Goal: Task Accomplishment & Management: Use online tool/utility

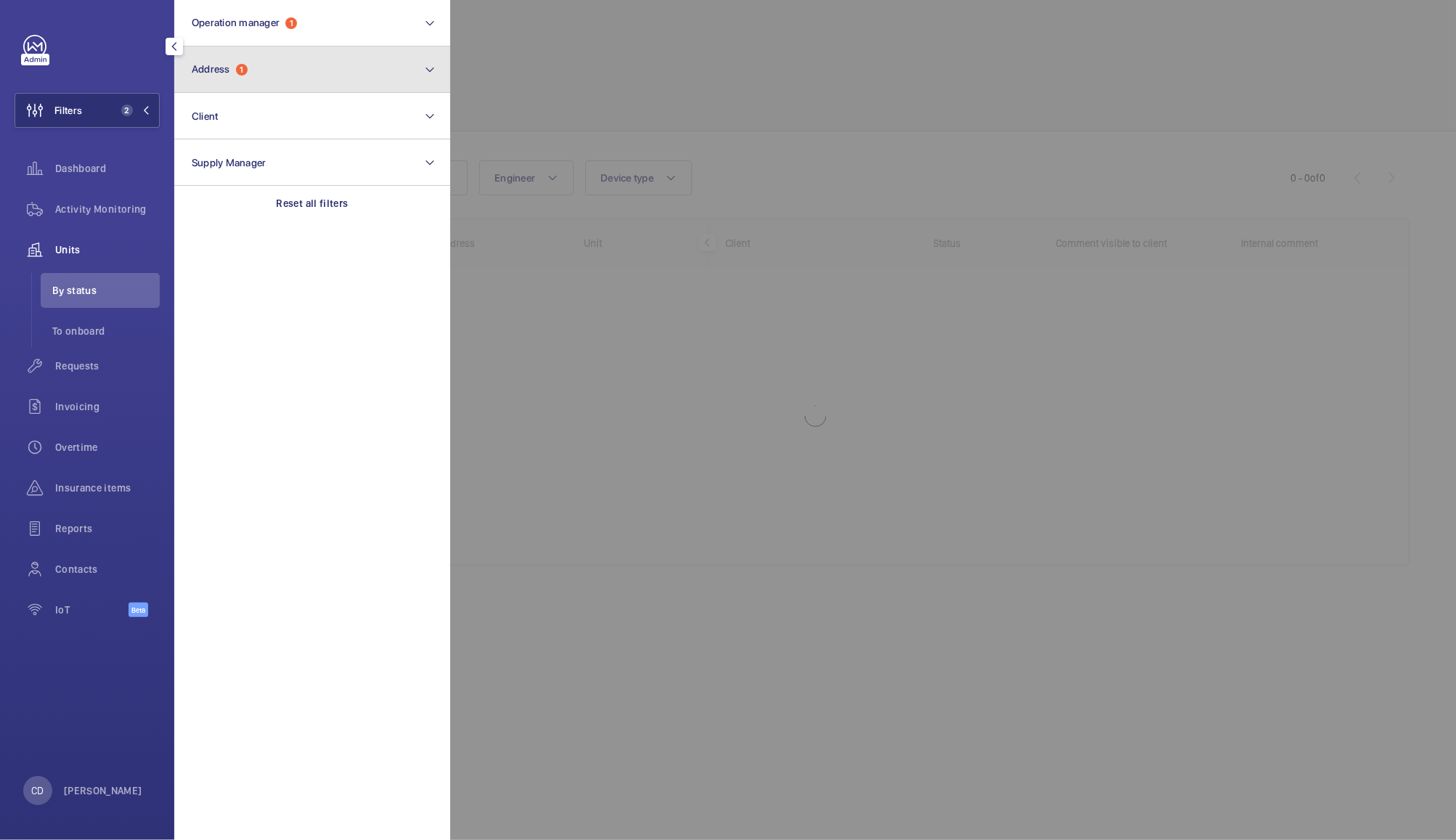
click at [299, 82] on button "Address 1" at bounding box center [312, 70] width 276 height 47
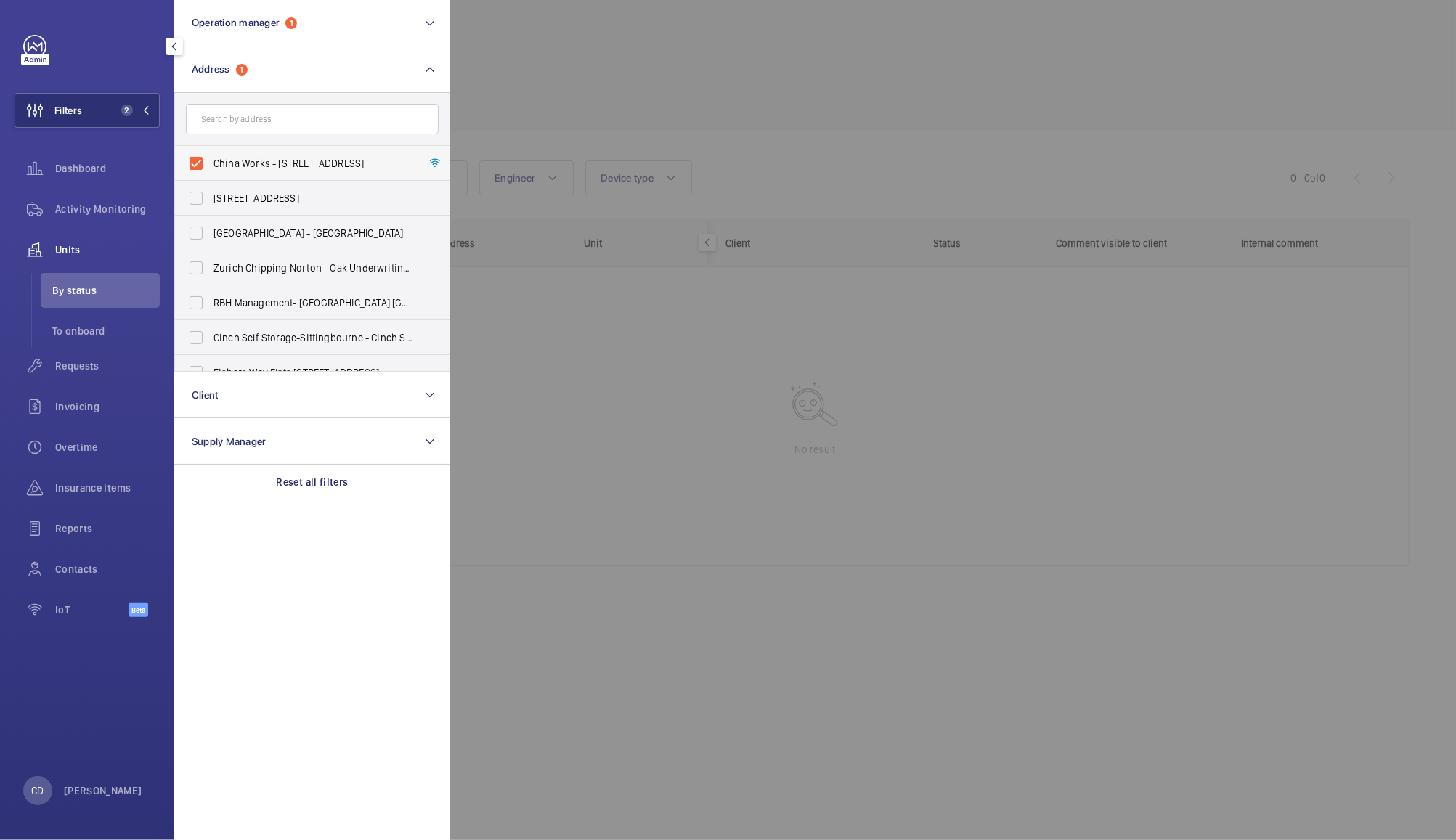
click at [204, 173] on label "China Works - [STREET_ADDRESS]" at bounding box center [301, 163] width 253 height 34
click at [204, 173] on input "China Works - [STREET_ADDRESS]" at bounding box center [195, 163] width 29 height 29
checkbox input "false"
click at [622, 77] on div at bounding box center [1178, 420] width 1456 height 840
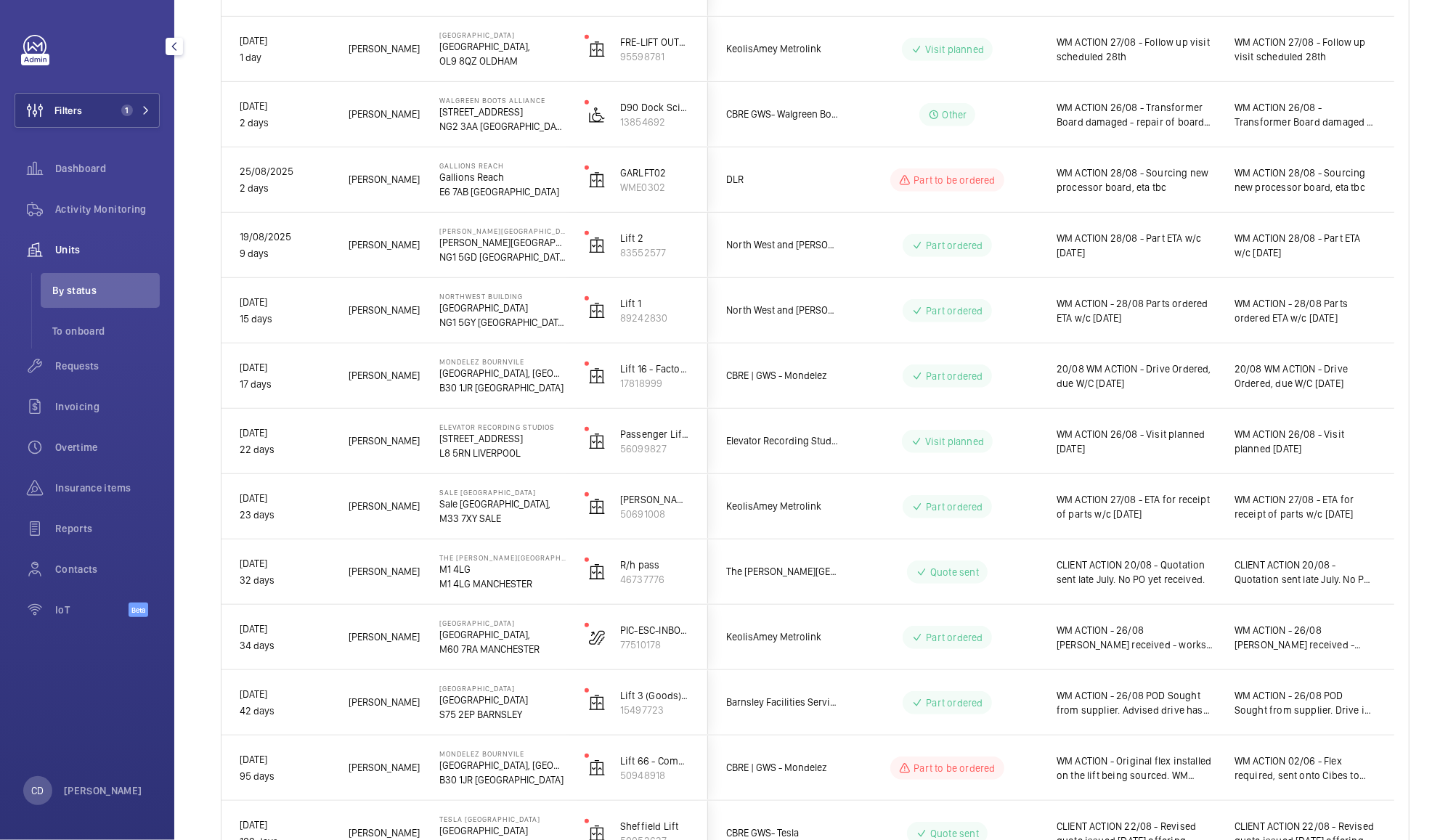
scroll to position [513, 0]
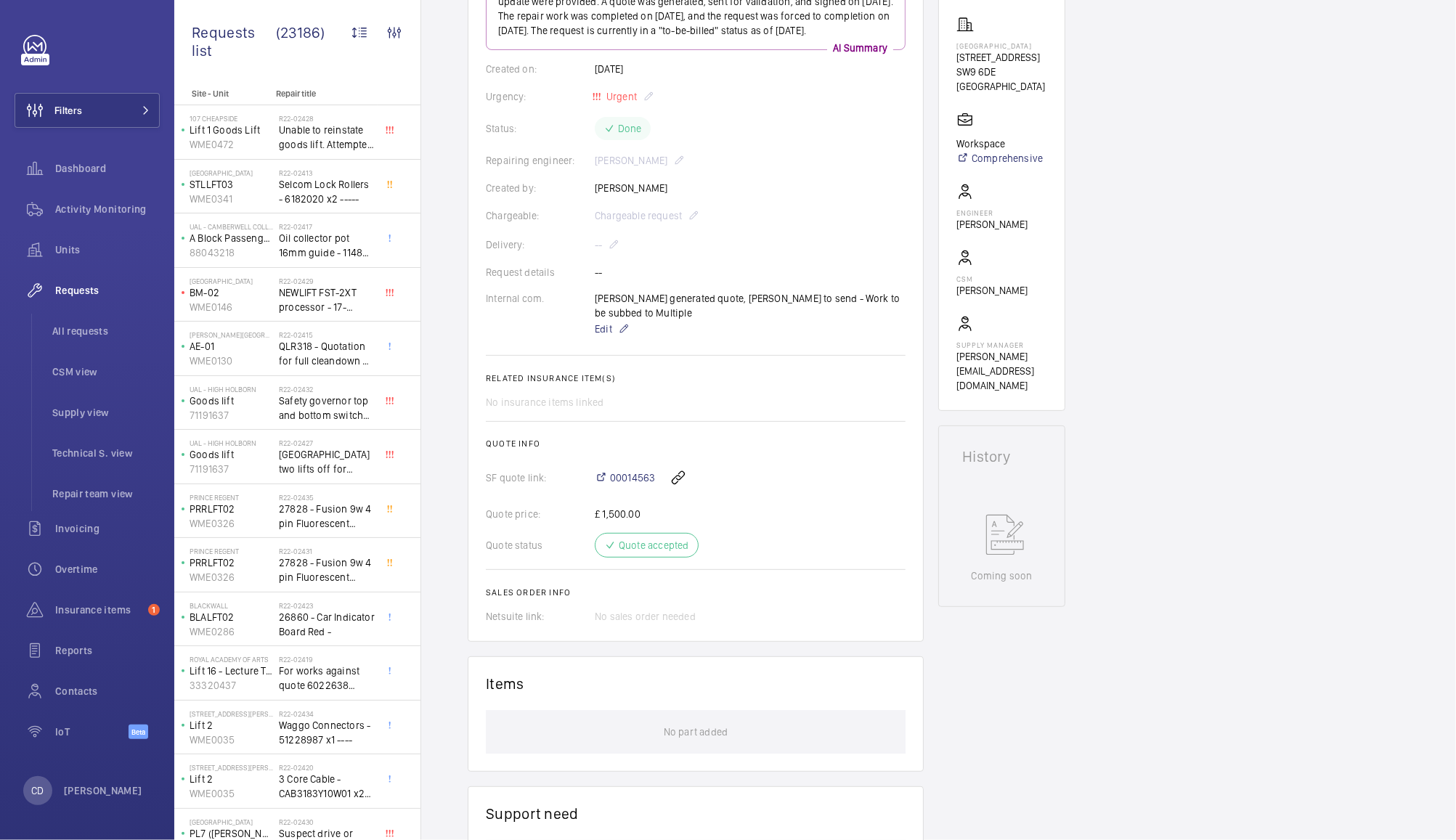
scroll to position [213, 0]
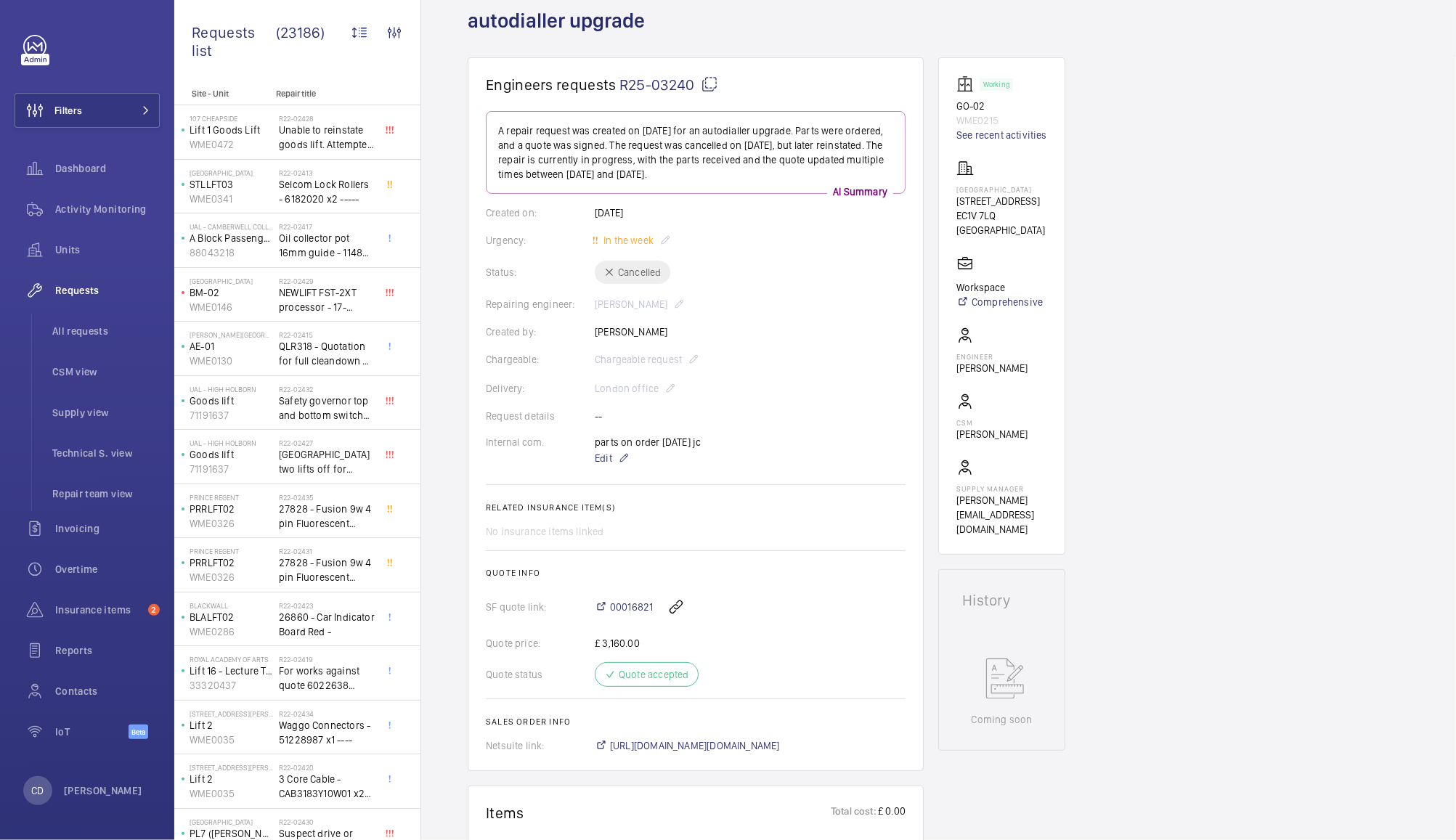
scroll to position [82, 0]
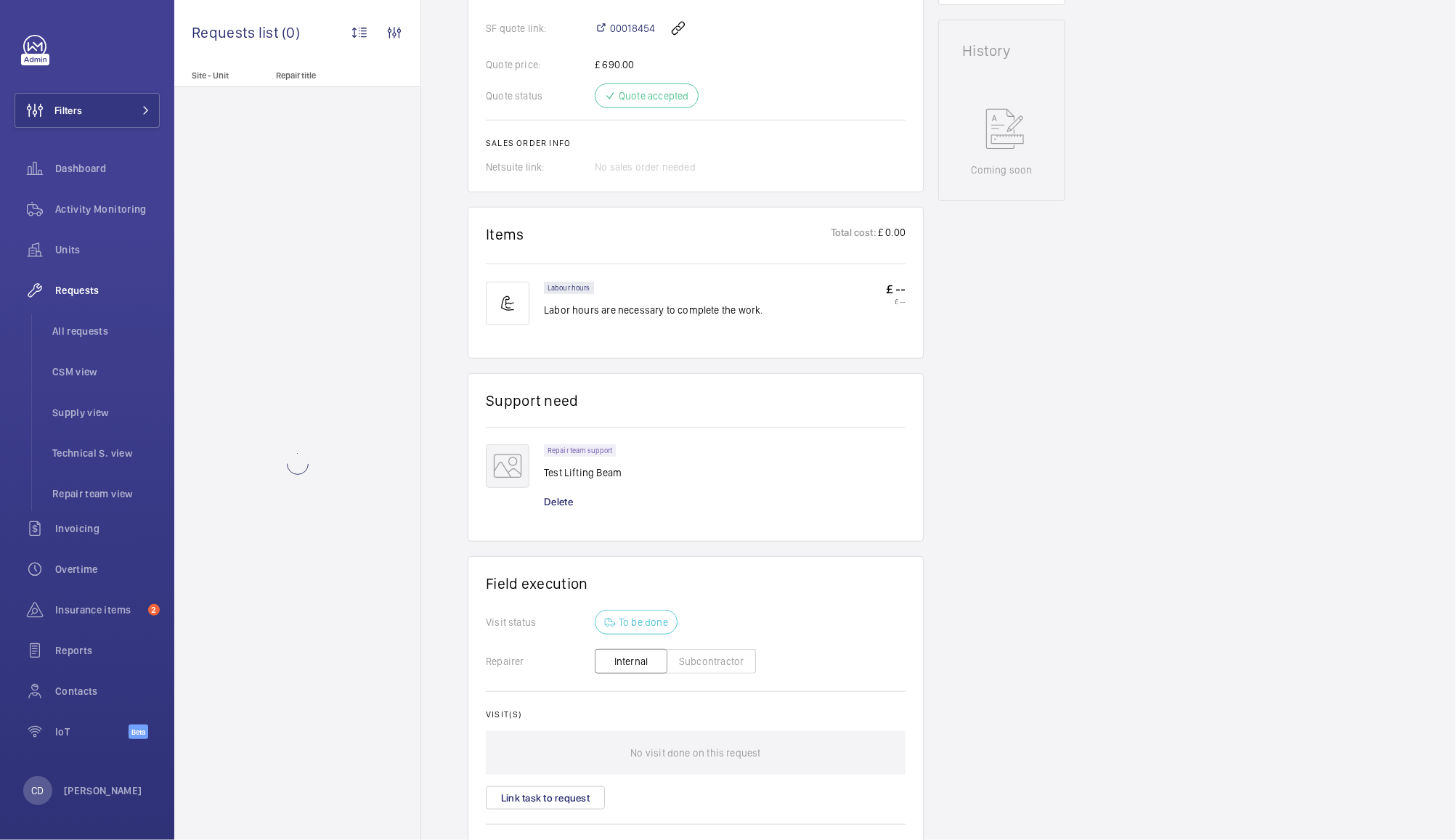
scroll to position [749, 0]
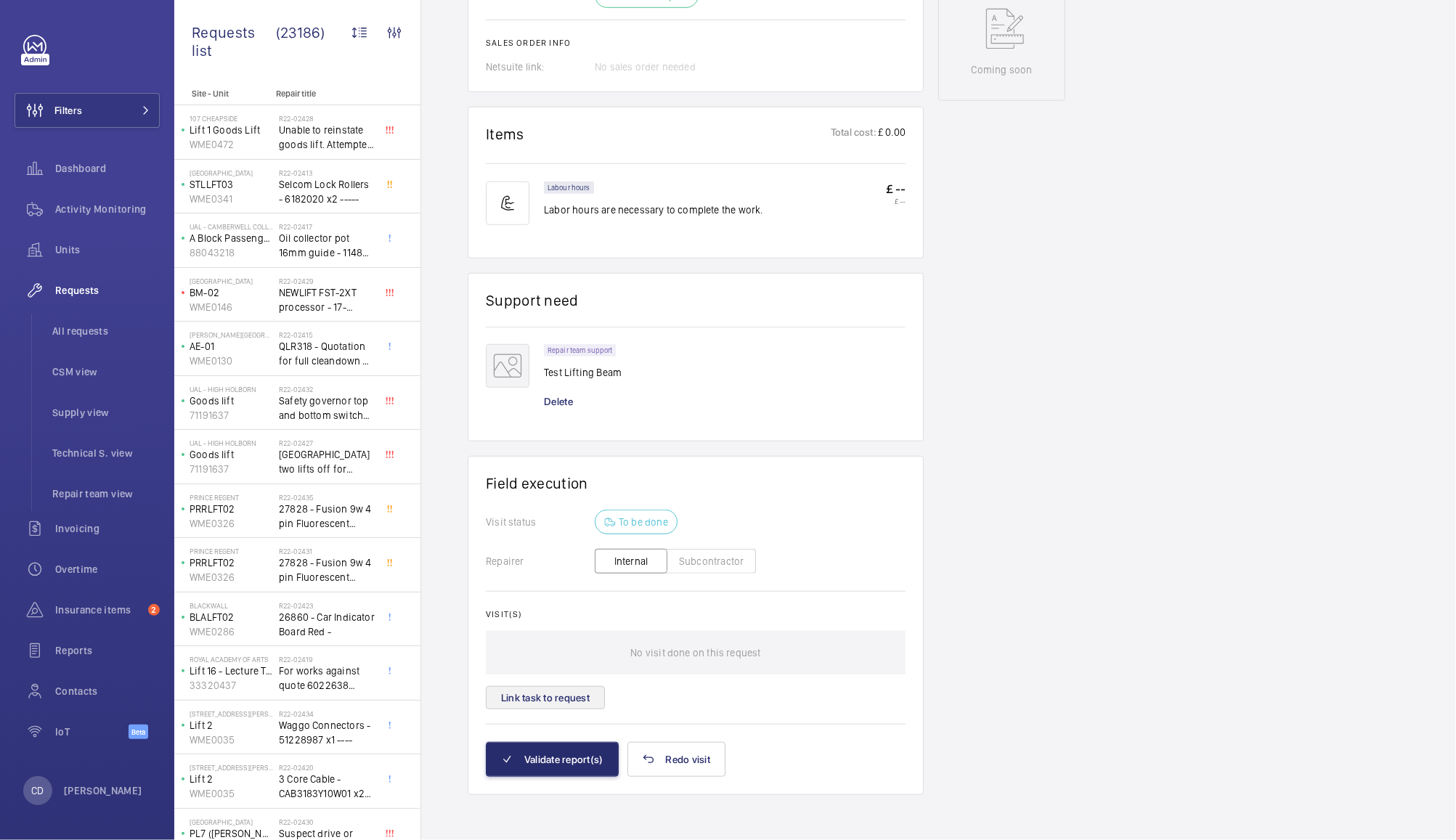
click at [575, 697] on button "Link task to request" at bounding box center [545, 698] width 119 height 23
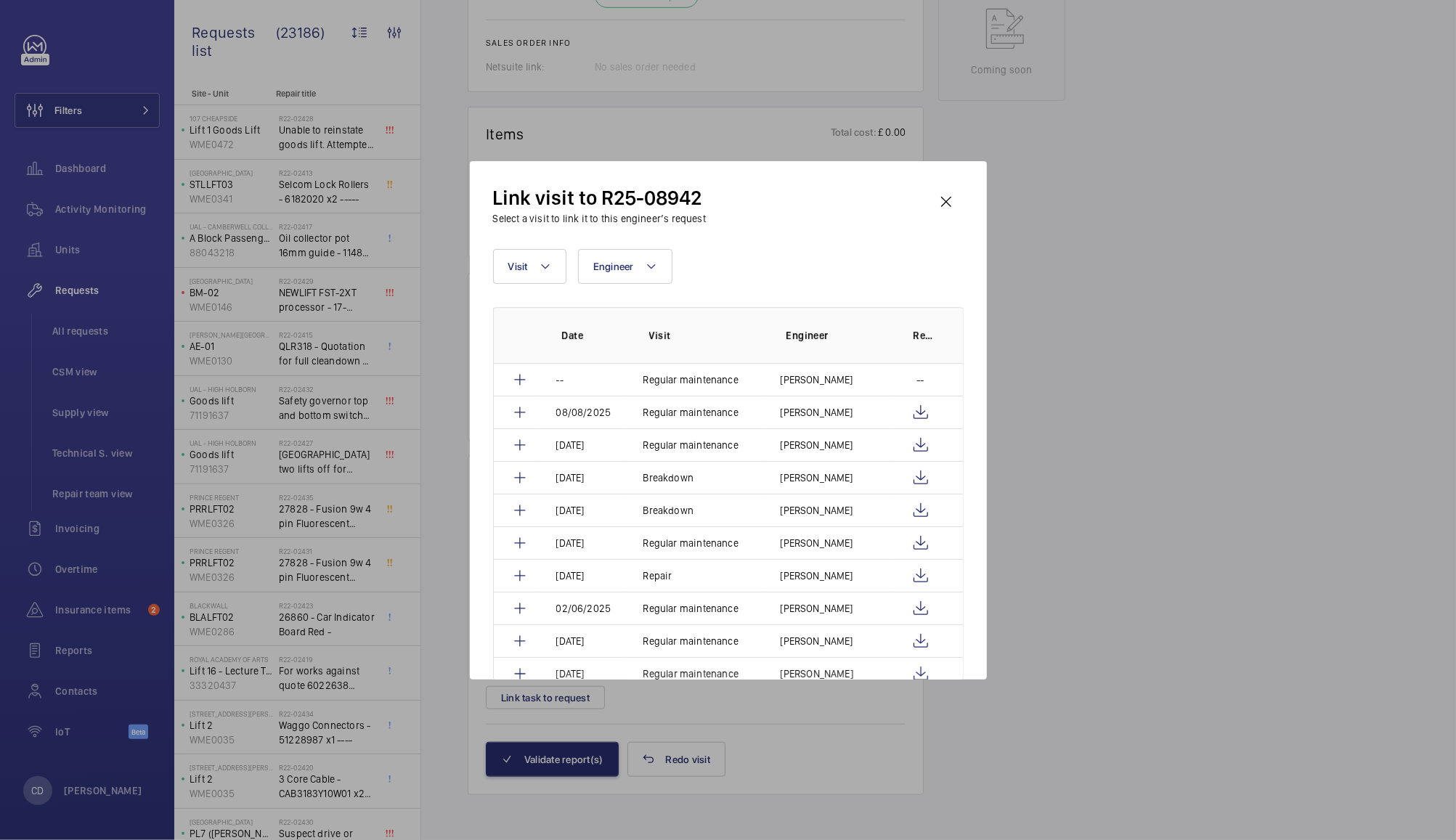
click at [1100, 313] on div at bounding box center [728, 420] width 1456 height 840
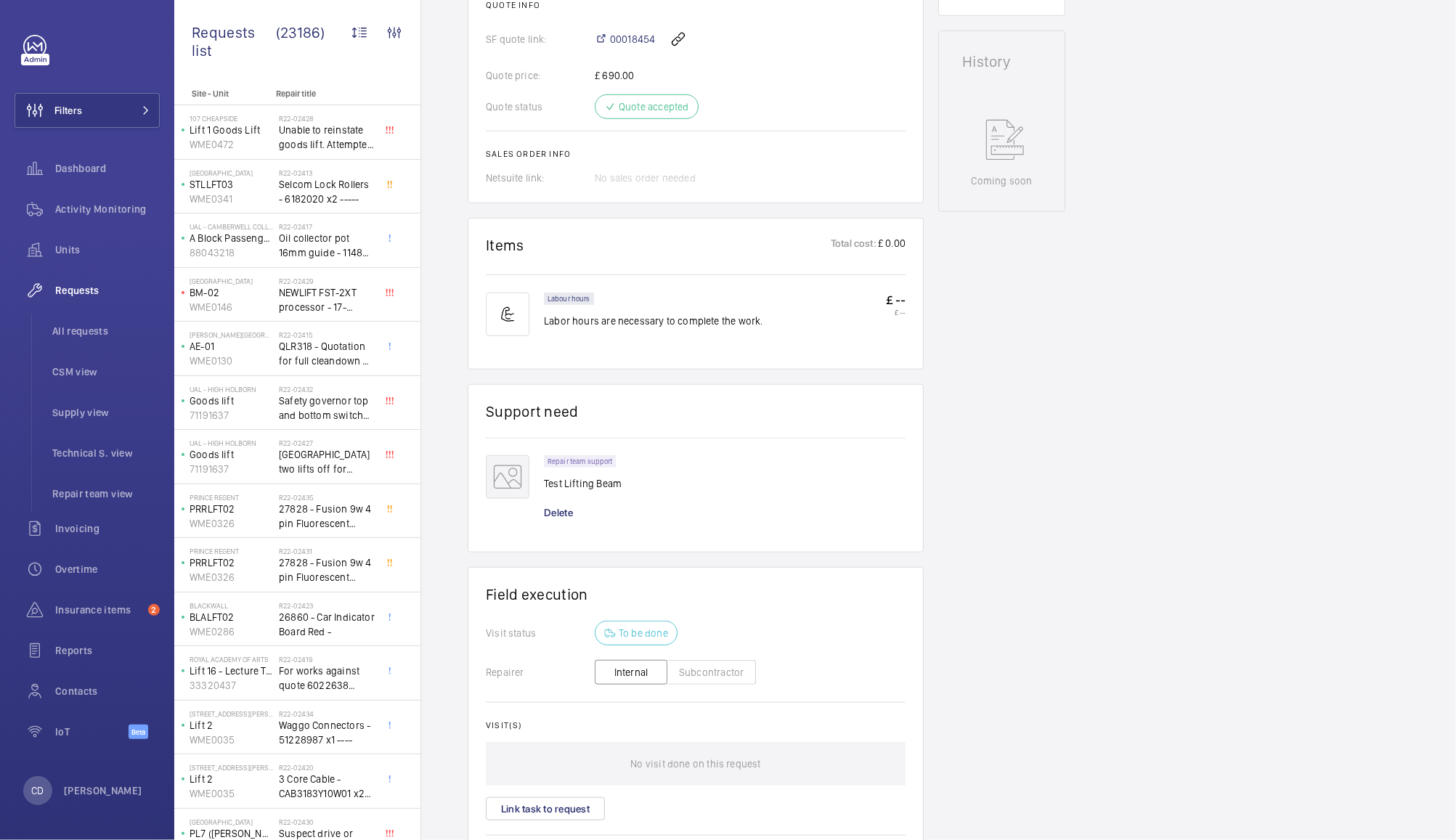
scroll to position [749, 0]
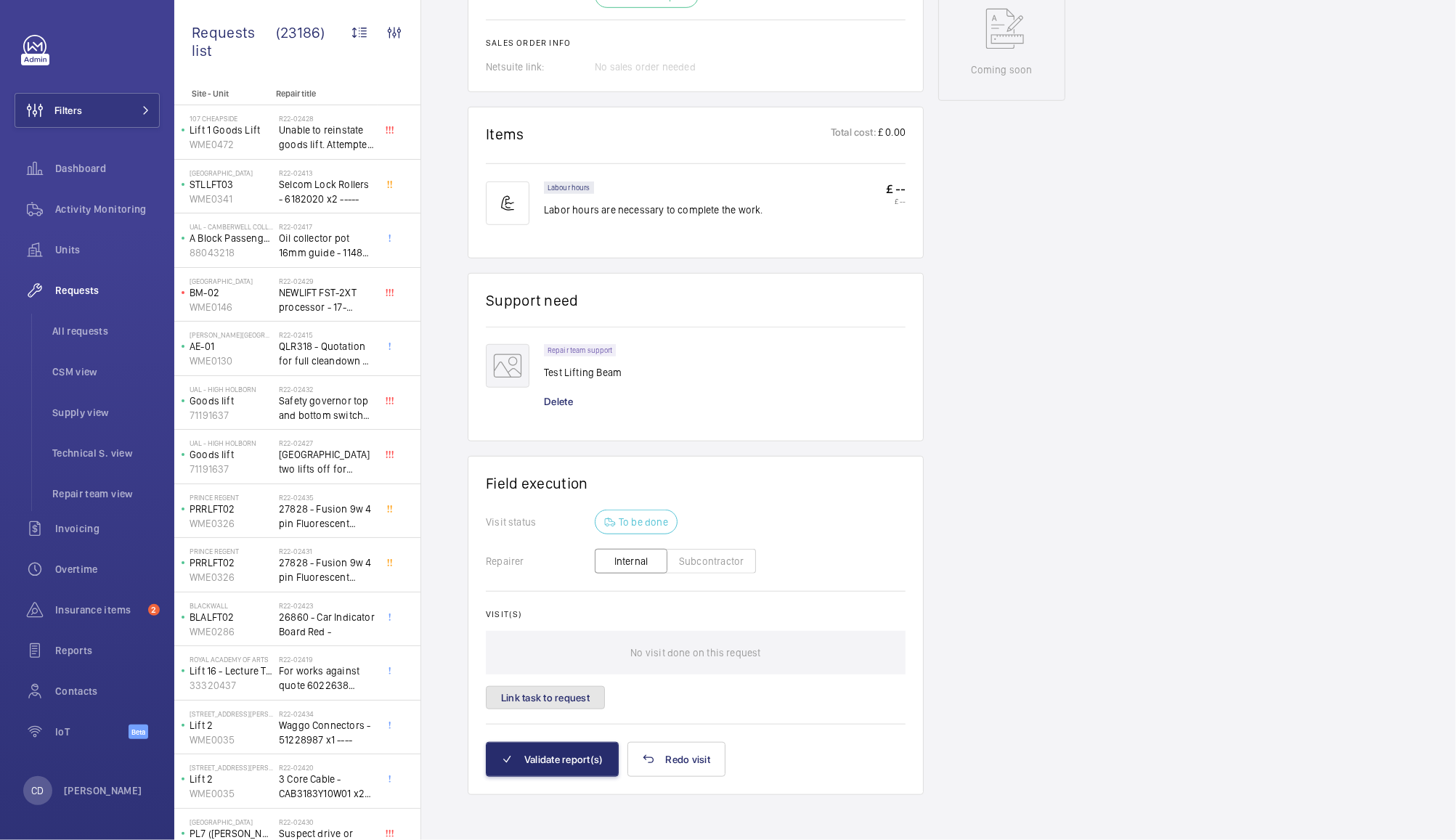
click at [575, 705] on button "Link task to request" at bounding box center [545, 698] width 119 height 23
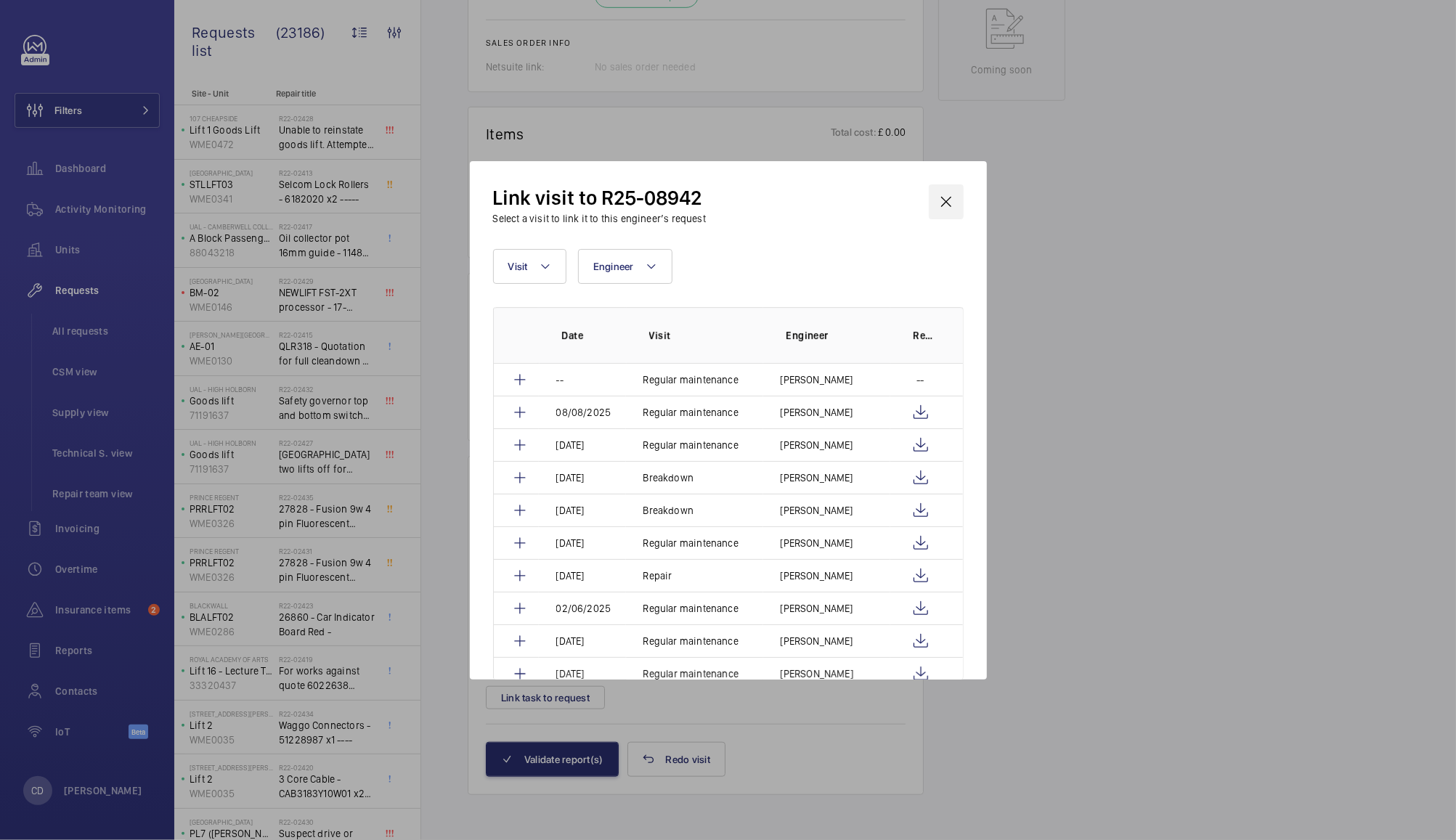
click at [955, 207] on wm-front-icon-button at bounding box center [946, 202] width 34 height 34
